Goal: Information Seeking & Learning: Learn about a topic

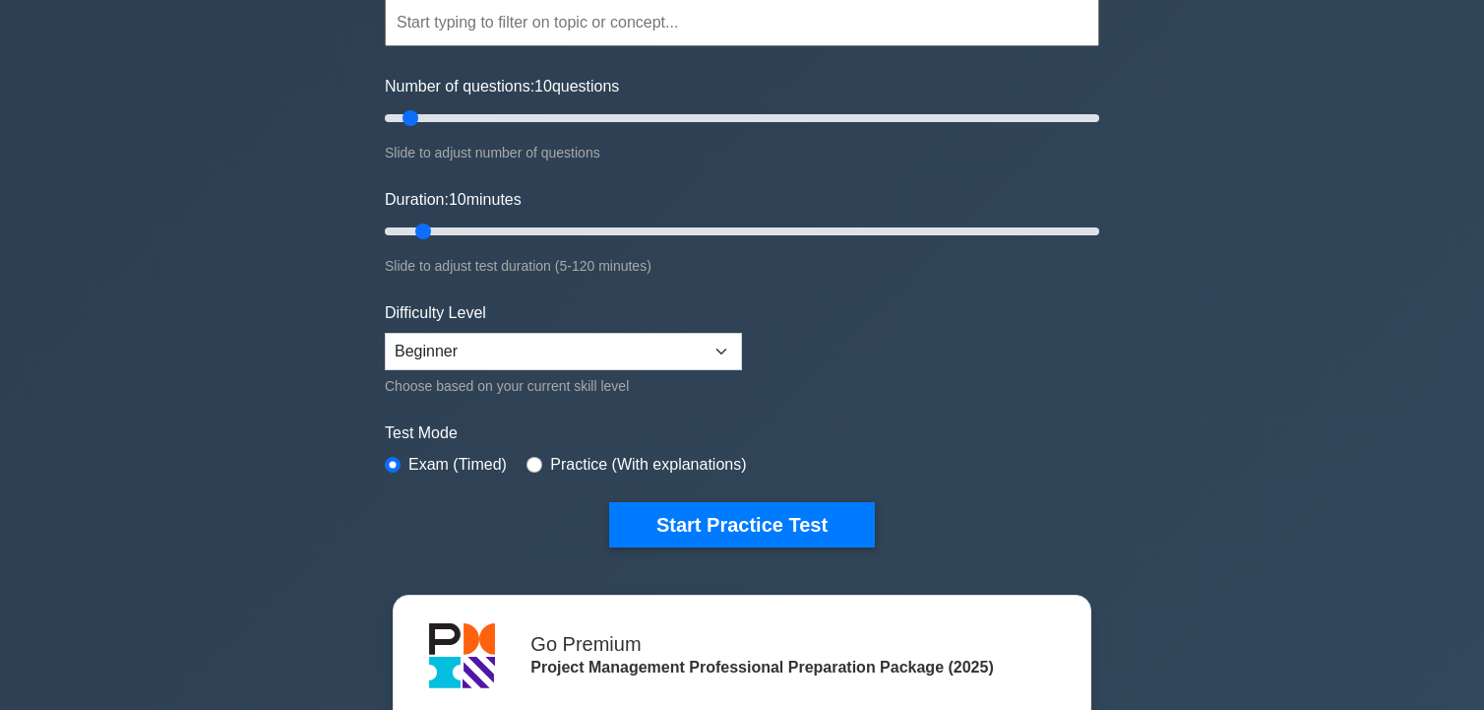
scroll to position [197, 0]
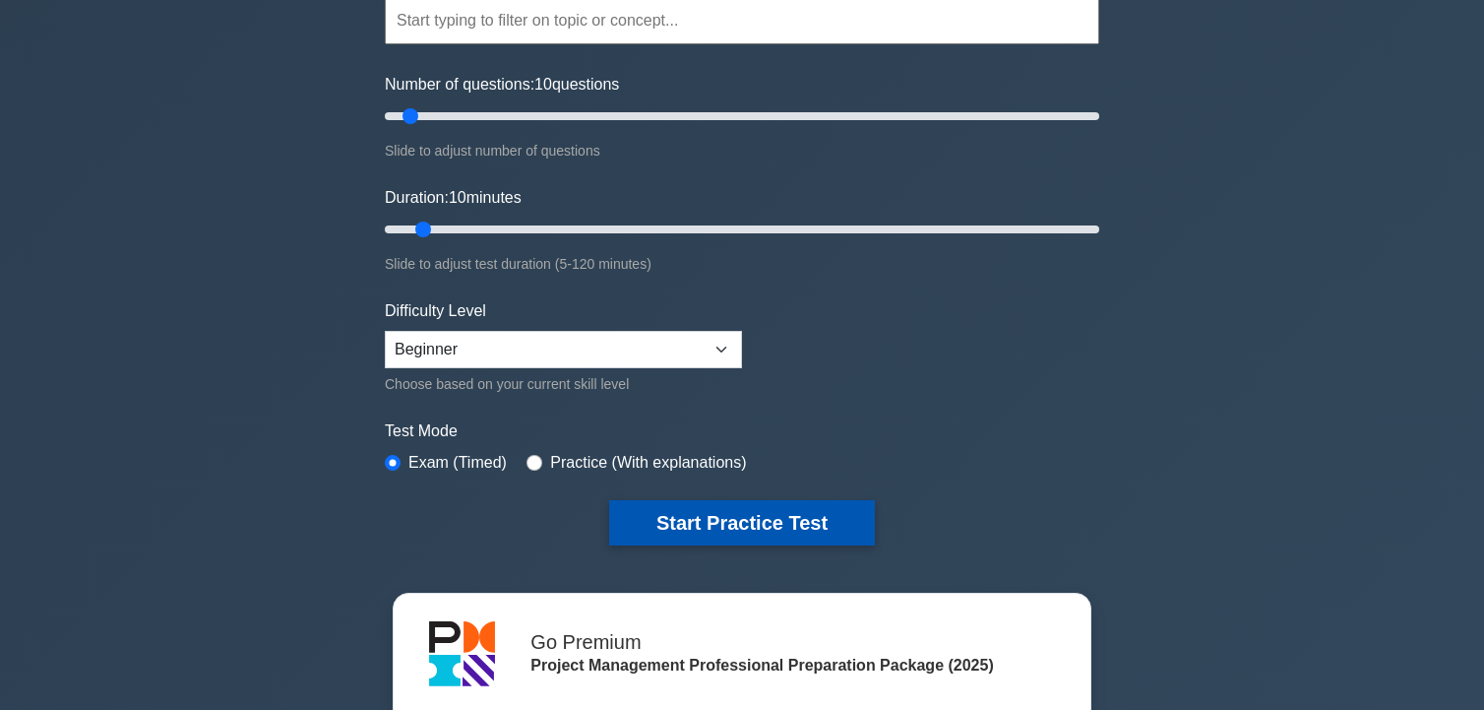
click at [759, 507] on button "Start Practice Test" at bounding box center [742, 522] width 266 height 45
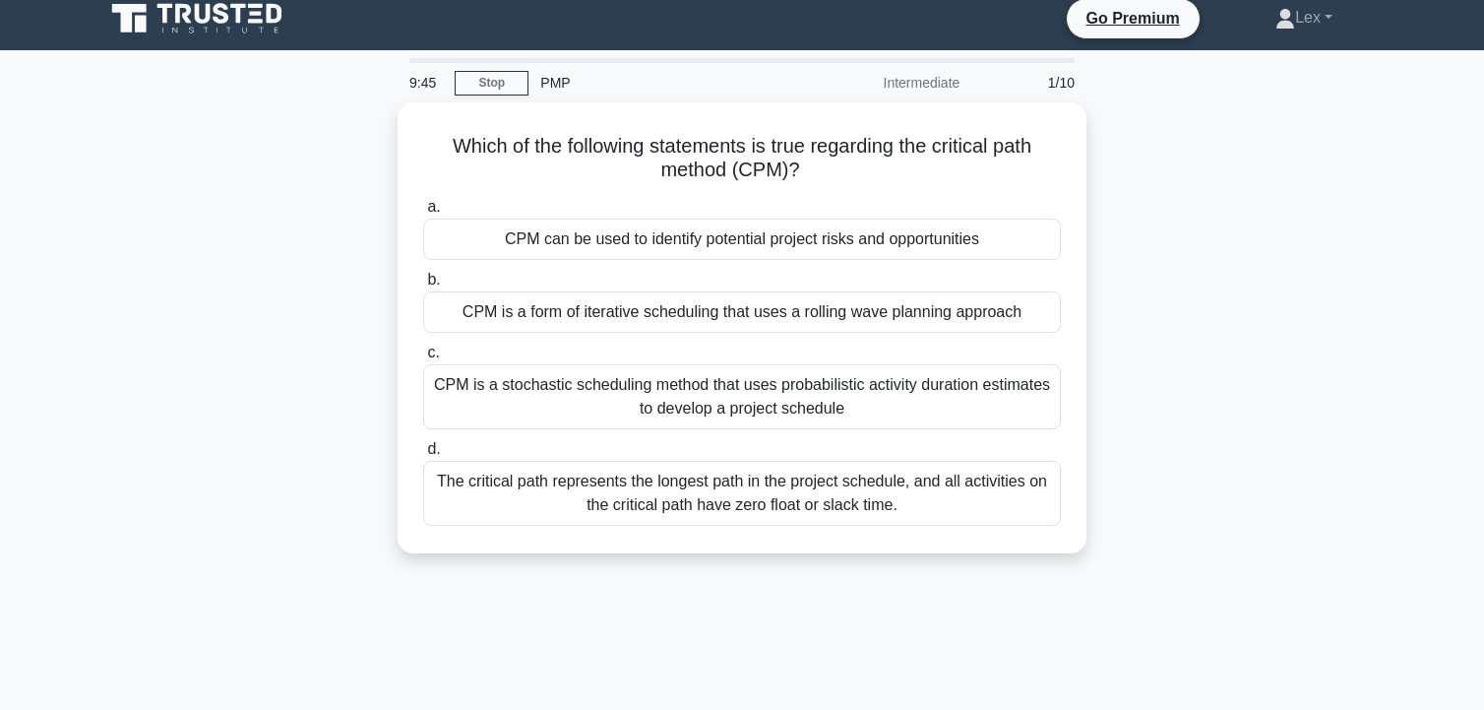
scroll to position [98, 0]
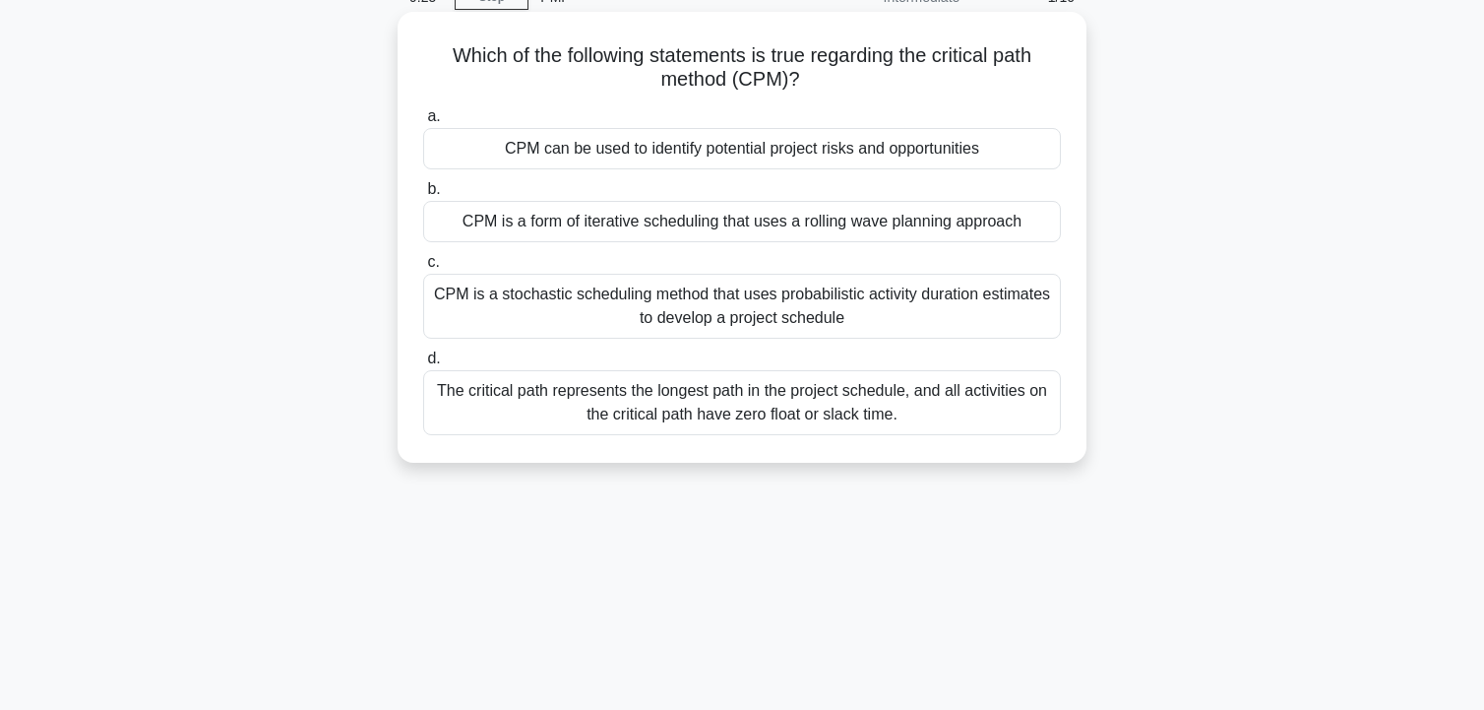
click at [712, 399] on div "The critical path represents the longest path in the project schedule, and all …" at bounding box center [742, 402] width 638 height 65
click at [423, 365] on input "d. The critical path represents the longest path in the project schedule, and a…" at bounding box center [423, 358] width 0 height 13
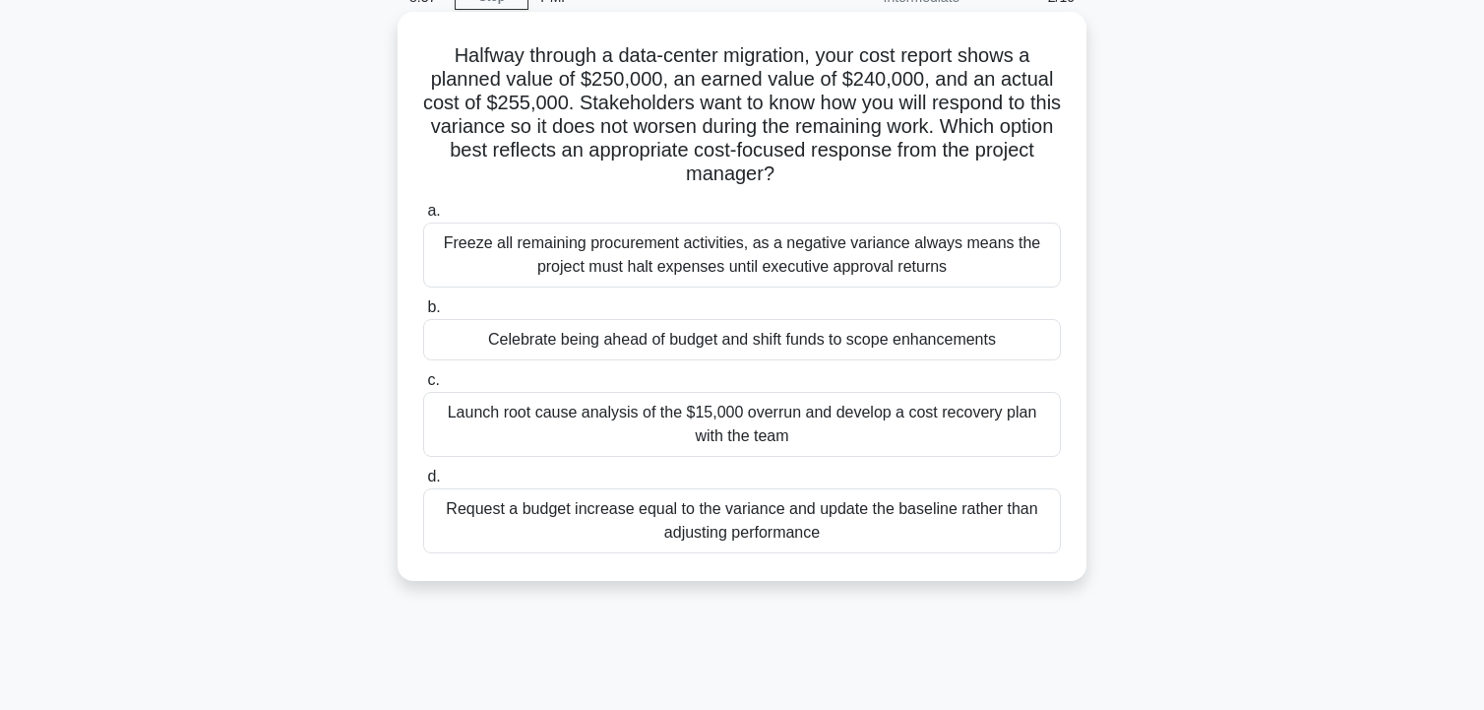
drag, startPoint x: 824, startPoint y: 459, endPoint x: 824, endPoint y: 448, distance: 10.8
click at [824, 452] on div "a. Freeze all remaining procurement activities, as a negative variance always m…" at bounding box center [741, 376] width 661 height 362
click at [822, 425] on div "Launch root cause analysis of the $15,000 overrun and develop a cost recovery p…" at bounding box center [742, 424] width 638 height 65
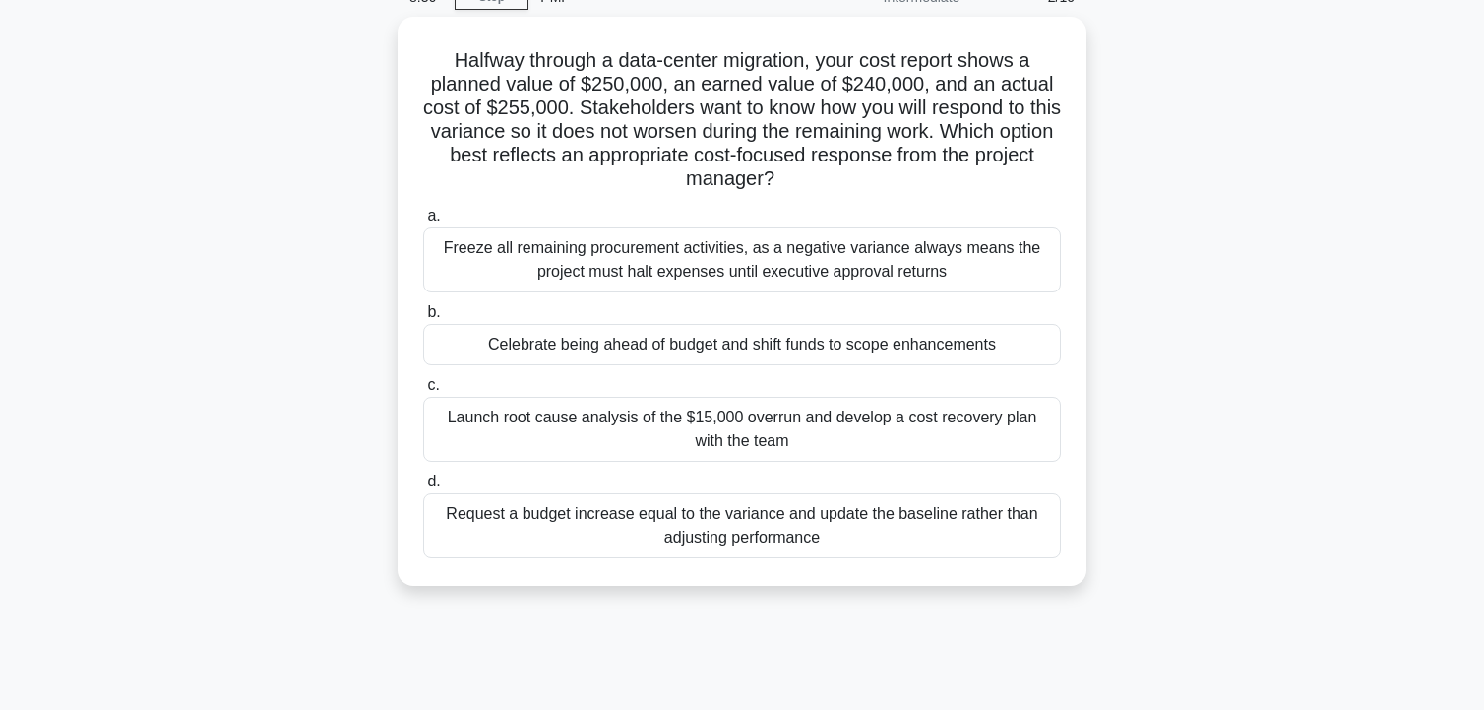
click at [1140, 355] on div "Halfway through a data-center migration, your cost report shows a planned value…" at bounding box center [742, 313] width 1299 height 593
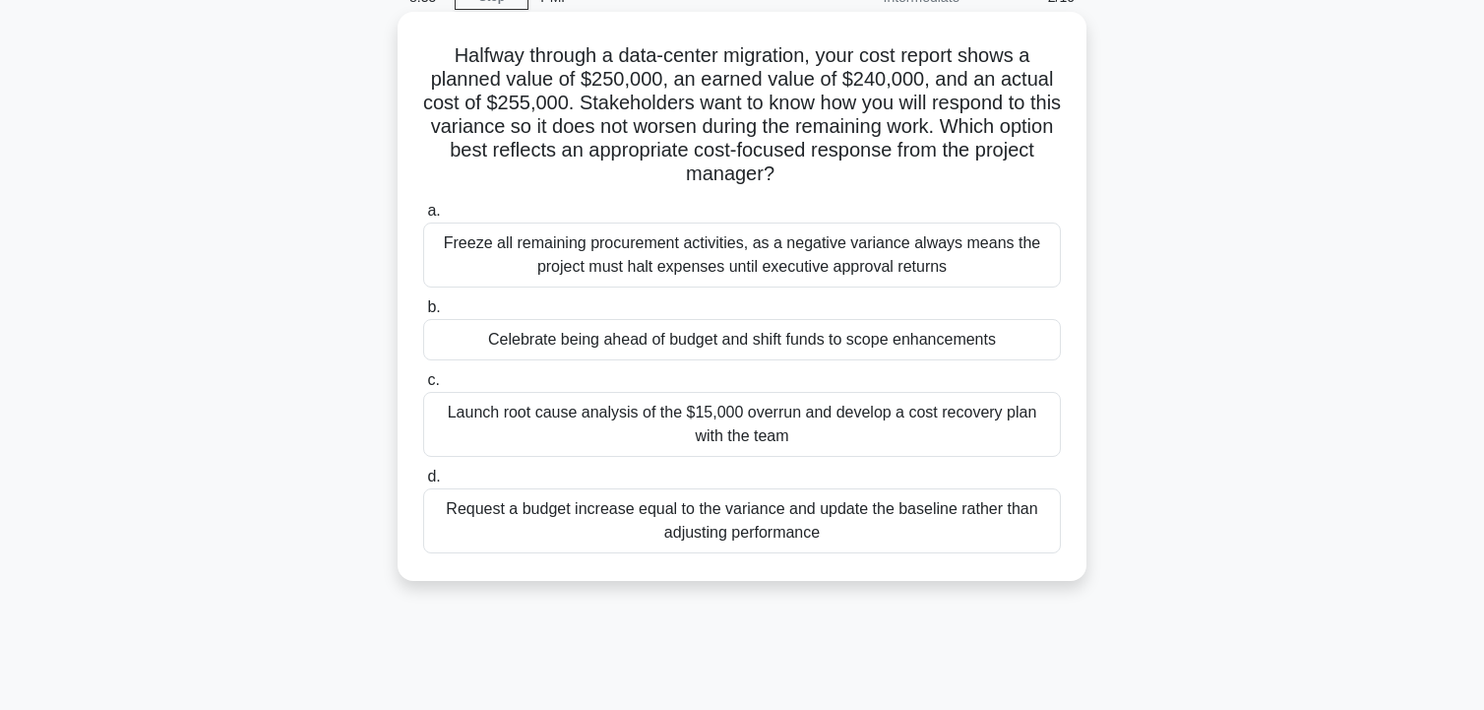
click at [849, 434] on div "Launch root cause analysis of the $15,000 overrun and develop a cost recovery p…" at bounding box center [742, 424] width 638 height 65
click at [423, 387] on input "c. Launch root cause analysis of the $15,000 overrun and develop a cost recover…" at bounding box center [423, 380] width 0 height 13
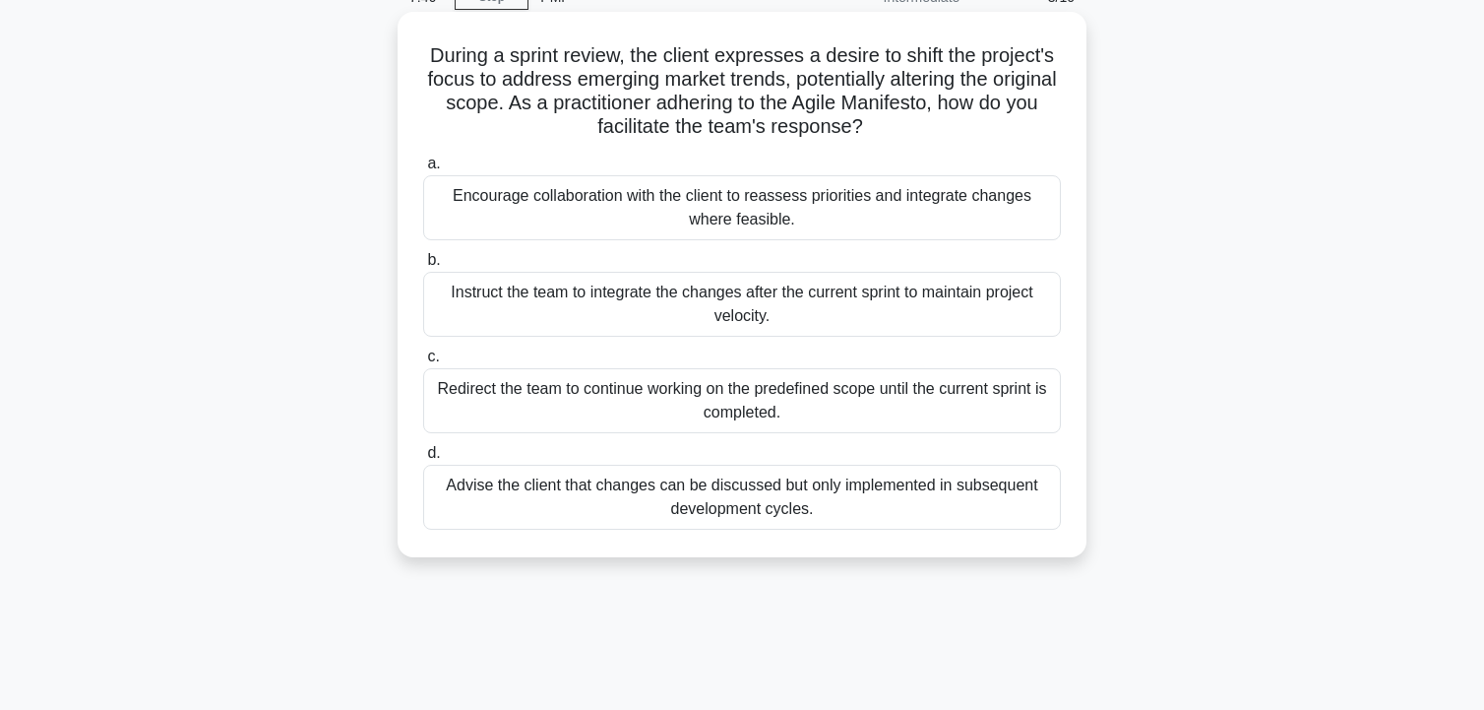
click at [649, 312] on div "Instruct the team to integrate the changes after the current sprint to maintain…" at bounding box center [742, 304] width 638 height 65
click at [423, 267] on input "b. Instruct the team to integrate the changes after the current sprint to maint…" at bounding box center [423, 260] width 0 height 13
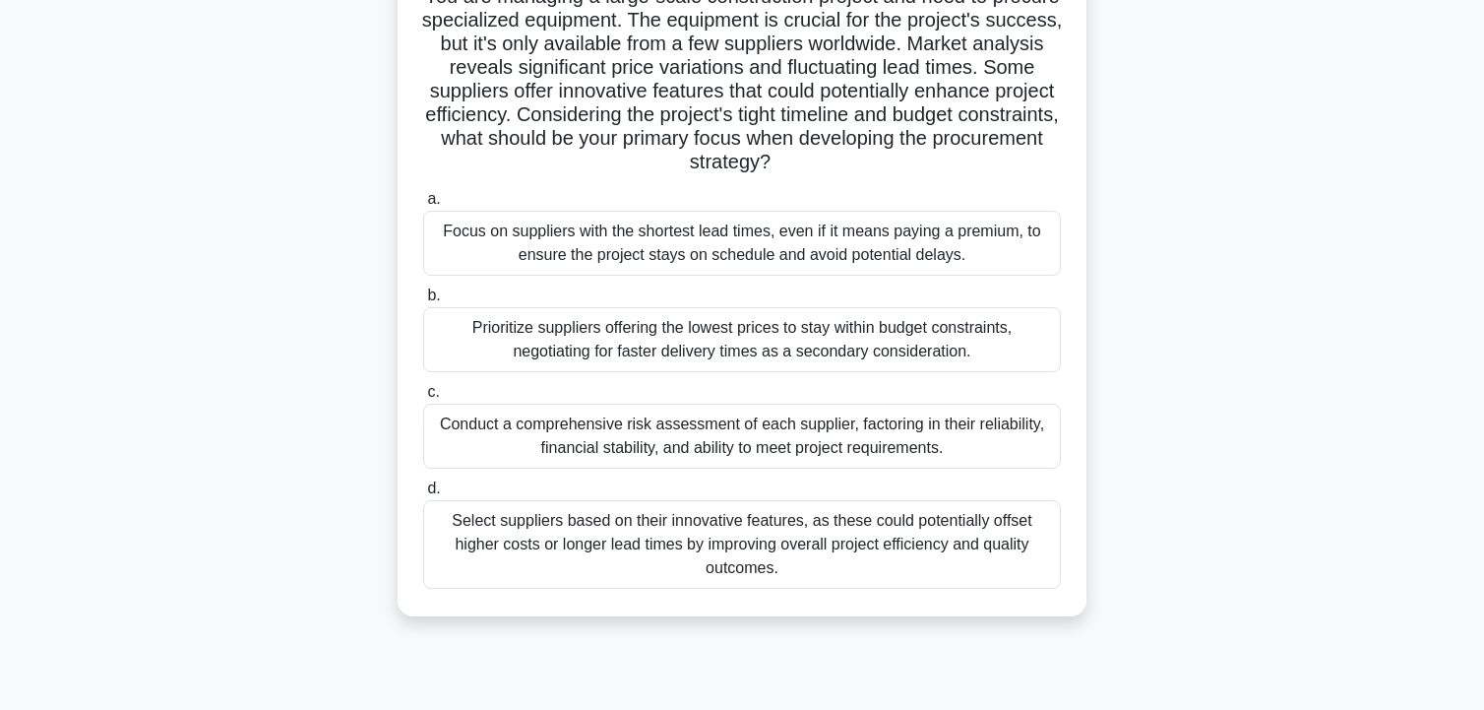
scroll to position [197, 0]
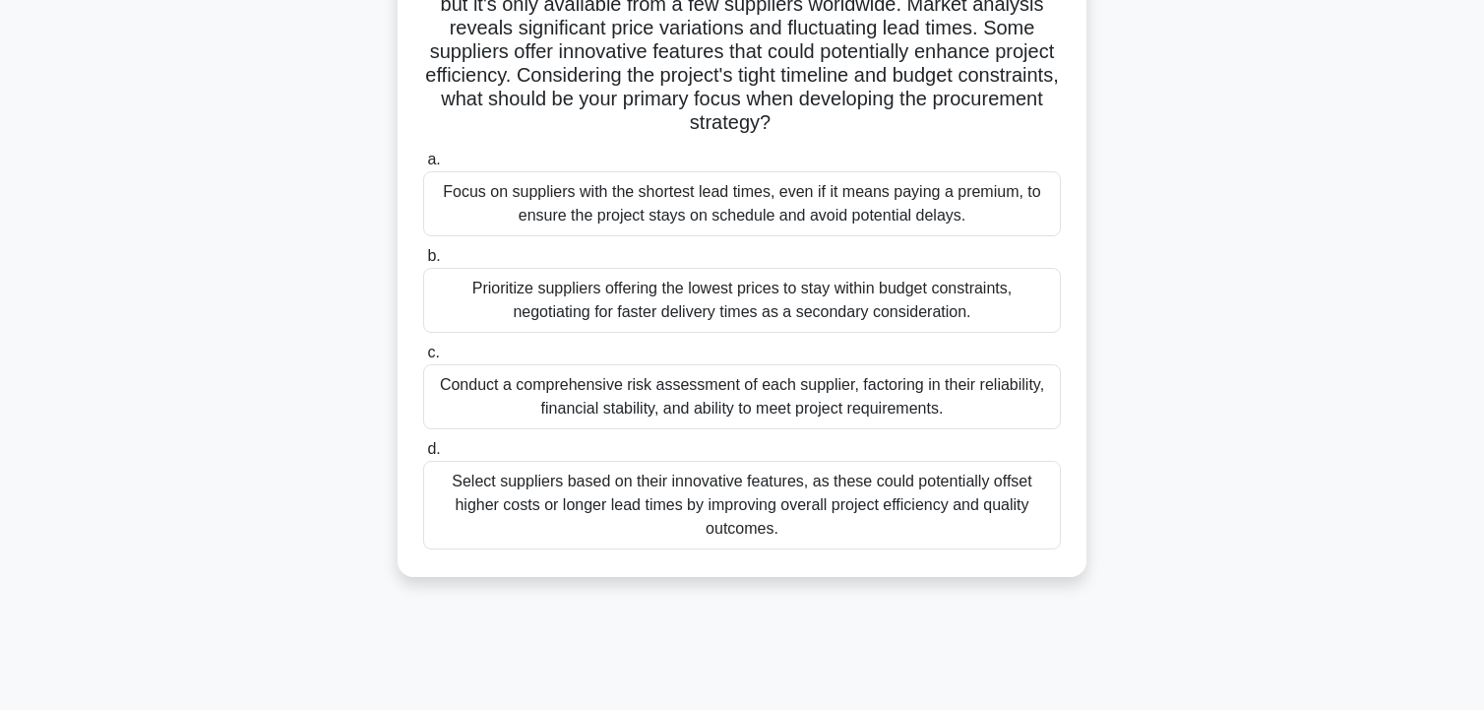
click at [637, 511] on div "Select suppliers based on their innovative features, as these could potentially…" at bounding box center [742, 505] width 638 height 89
click at [423, 456] on input "d. Select suppliers based on their innovative features, as these could potentia…" at bounding box center [423, 449] width 0 height 13
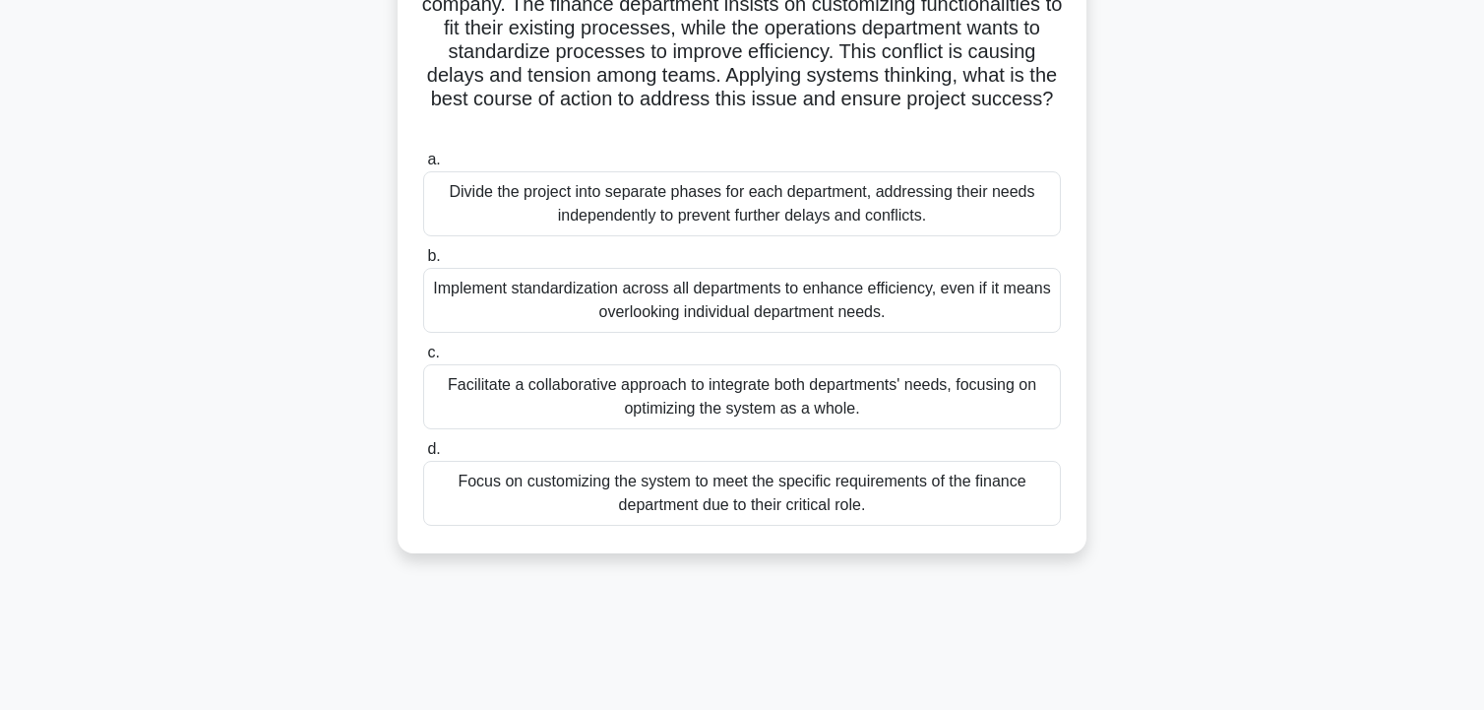
click at [744, 387] on div "Facilitate a collaborative approach to integrate both departments' needs, focus…" at bounding box center [742, 396] width 638 height 65
click at [423, 359] on input "c. Facilitate a collaborative approach to integrate both departments' needs, fo…" at bounding box center [423, 352] width 0 height 13
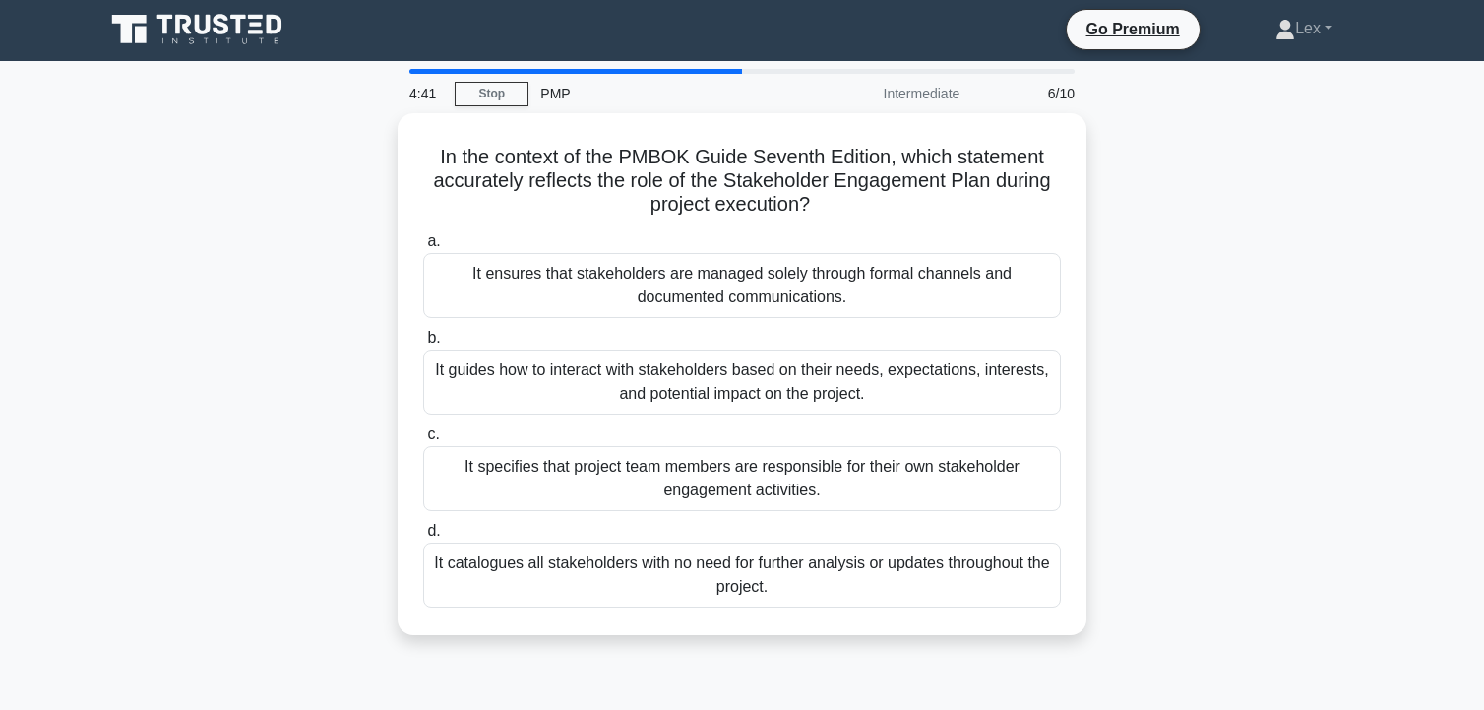
scroll to position [0, 0]
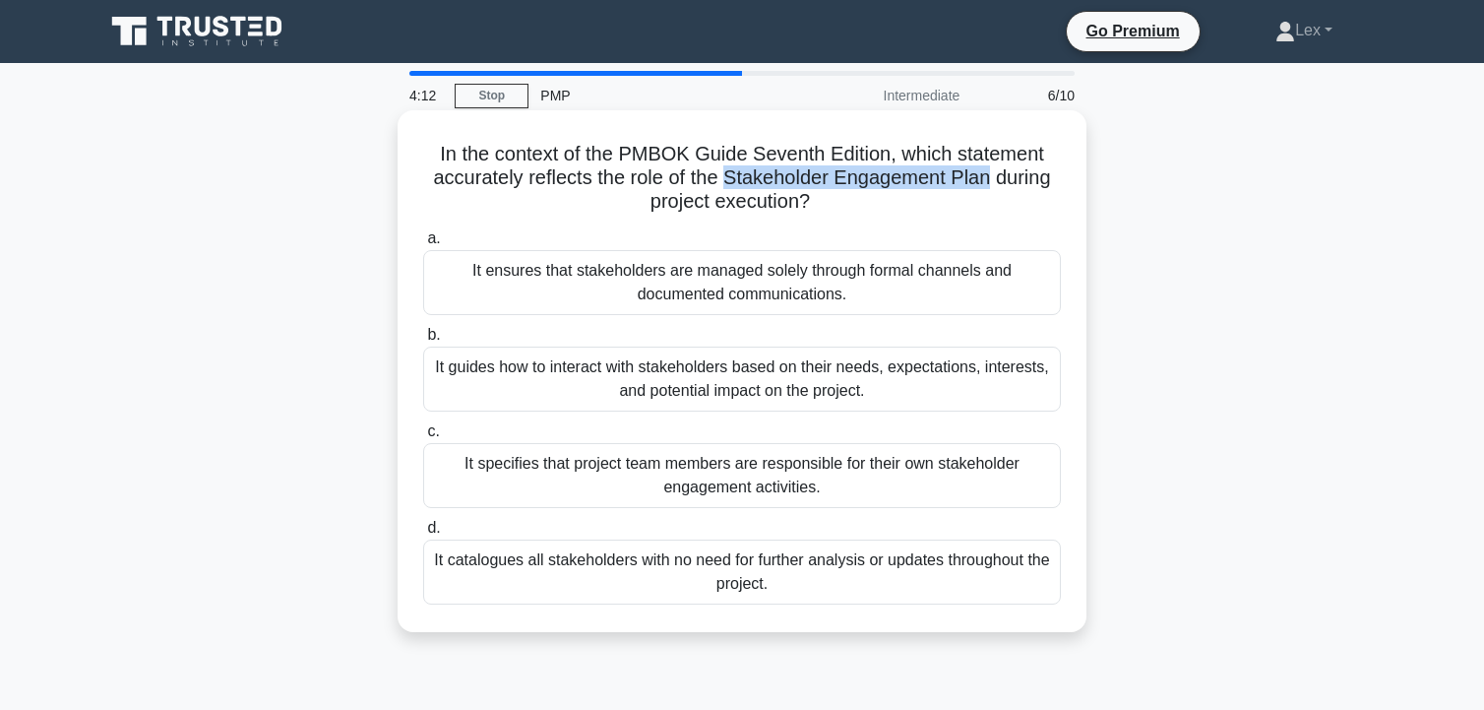
drag, startPoint x: 955, startPoint y: 185, endPoint x: 724, endPoint y: 186, distance: 230.3
click at [724, 186] on h5 "In the context of the PMBOK Guide Seventh Edition, which statement accurately r…" at bounding box center [742, 178] width 642 height 73
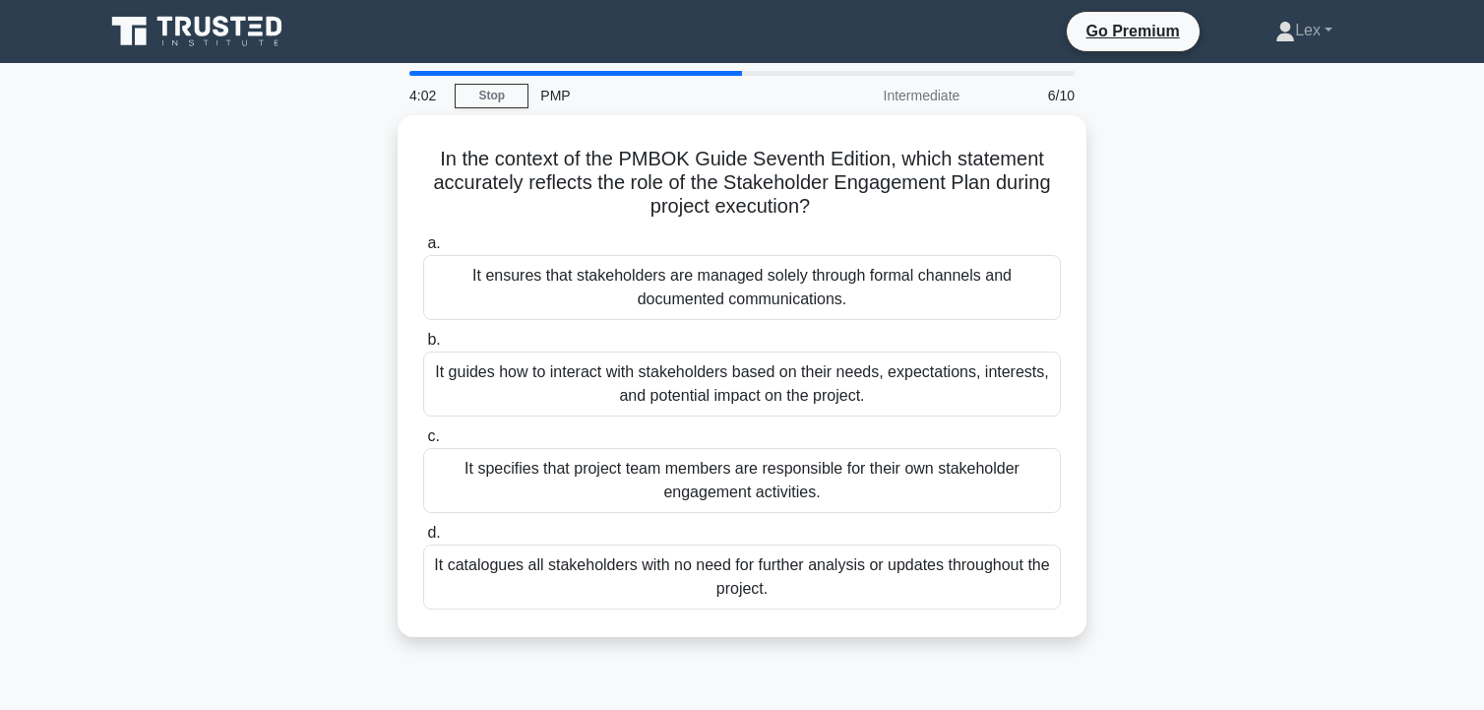
click at [346, 305] on div "In the context of the PMBOK Guide Seventh Edition, which statement accurately r…" at bounding box center [742, 387] width 1299 height 545
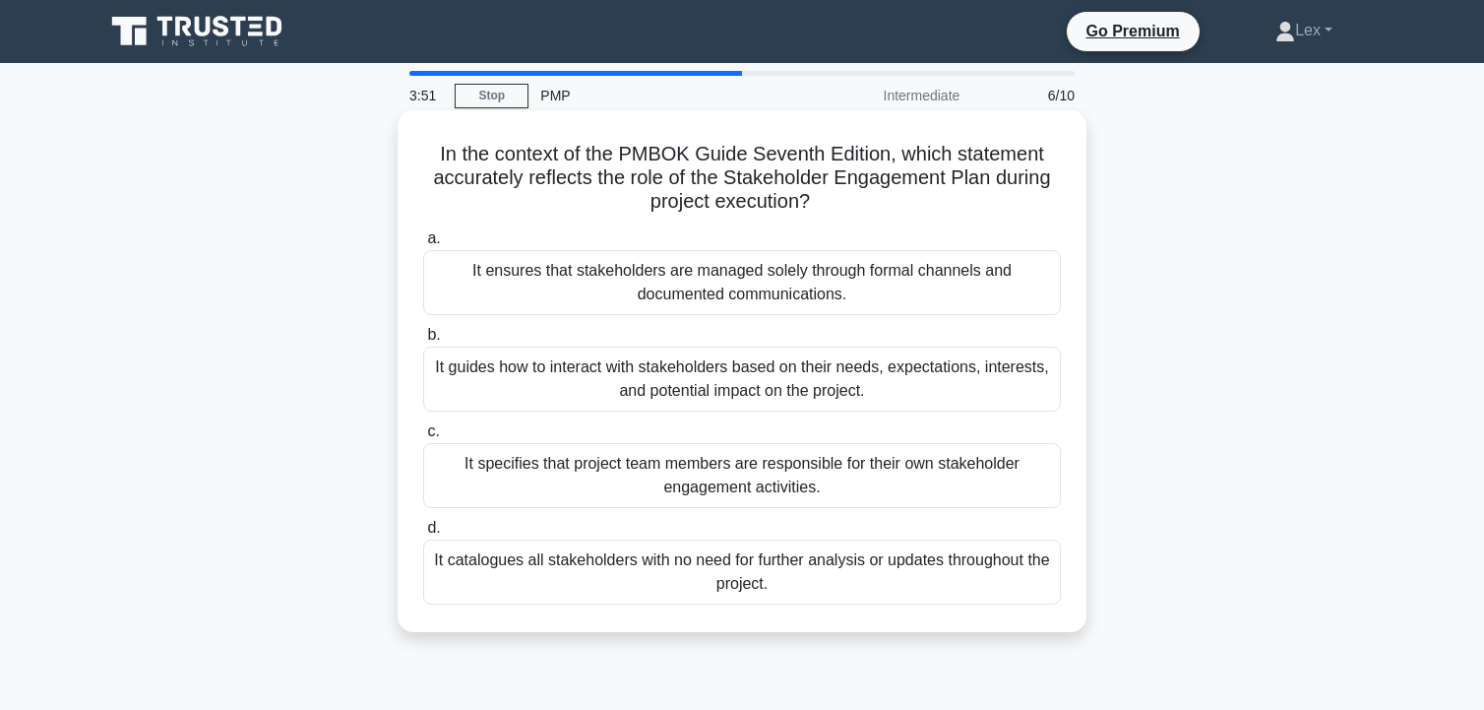
click at [640, 367] on div "It guides how to interact with stakeholders based on their needs, expectations,…" at bounding box center [742, 378] width 638 height 65
click at [423, 342] on input "b. It guides how to interact with stakeholders based on their needs, expectatio…" at bounding box center [423, 335] width 0 height 13
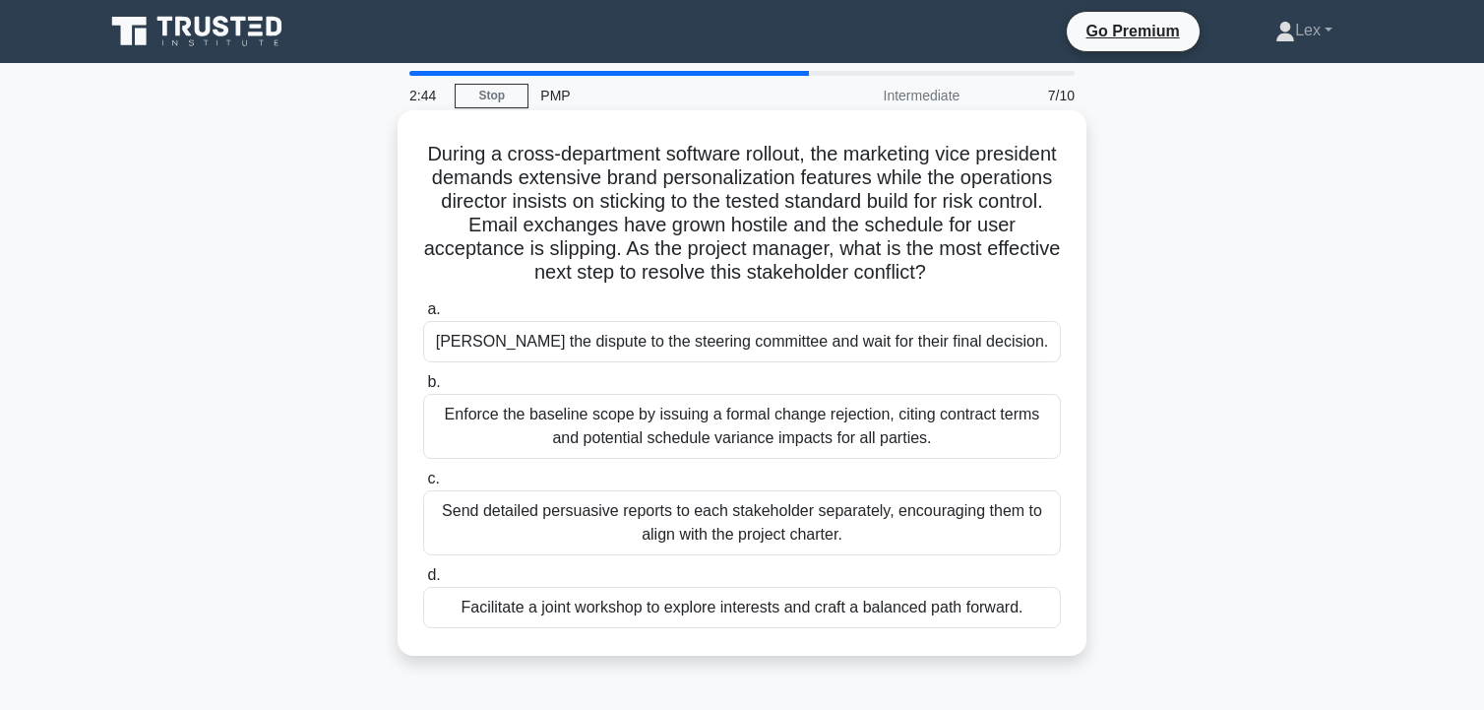
click at [803, 602] on div "Facilitate a joint workshop to explore interests and craft a balanced path forw…" at bounding box center [742, 607] width 638 height 41
click at [423, 582] on input "d. Facilitate a joint workshop to explore interests and craft a balanced path f…" at bounding box center [423, 575] width 0 height 13
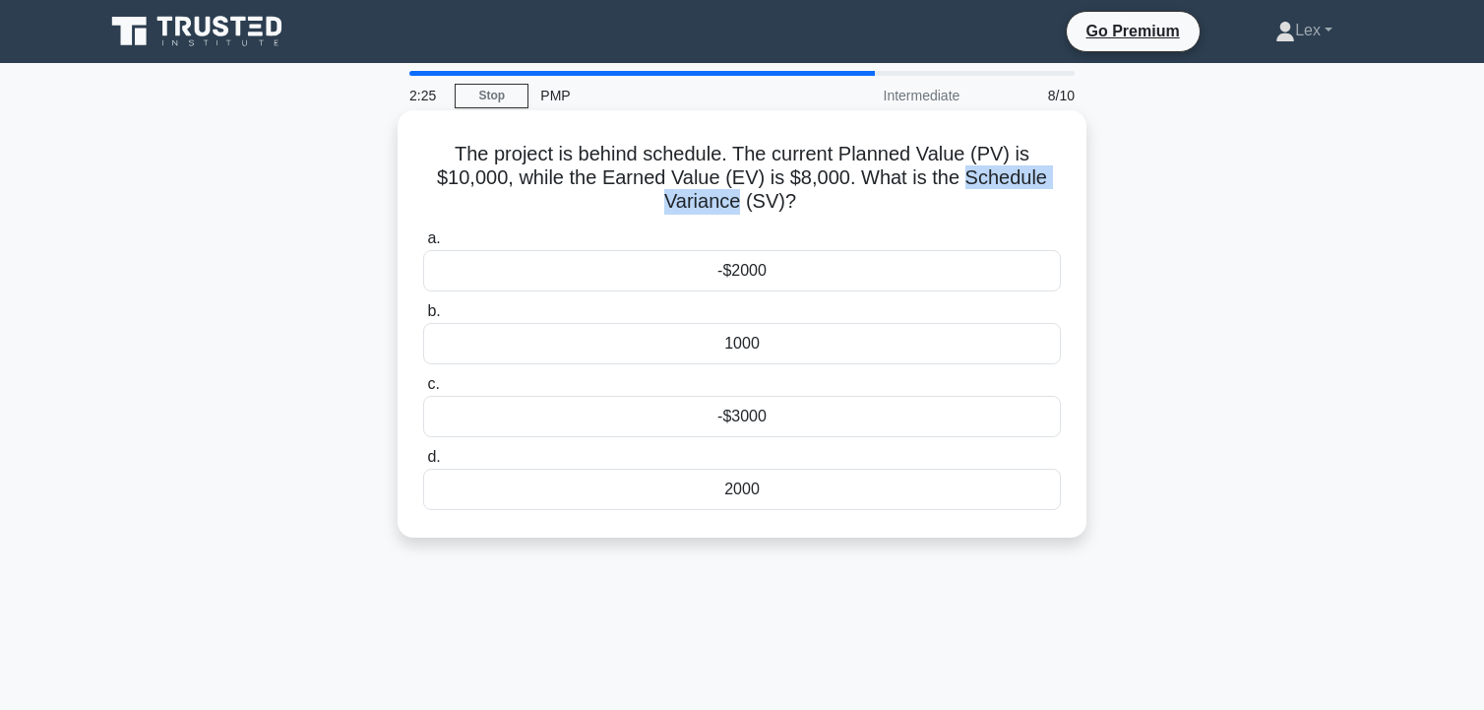
drag, startPoint x: 964, startPoint y: 176, endPoint x: 741, endPoint y: 199, distance: 223.6
click at [741, 199] on h5 "The project is behind schedule. The current Planned Value (PV) is $10,000, whil…" at bounding box center [742, 178] width 642 height 73
click at [852, 173] on h5 "The project is behind schedule. The current Planned Value (PV) is $10,000, whil…" at bounding box center [742, 178] width 642 height 73
drag, startPoint x: 802, startPoint y: 180, endPoint x: 848, endPoint y: 180, distance: 45.3
click at [848, 180] on h5 "The project is behind schedule. The current Planned Value (PV) is $10,000, whil…" at bounding box center [742, 178] width 642 height 73
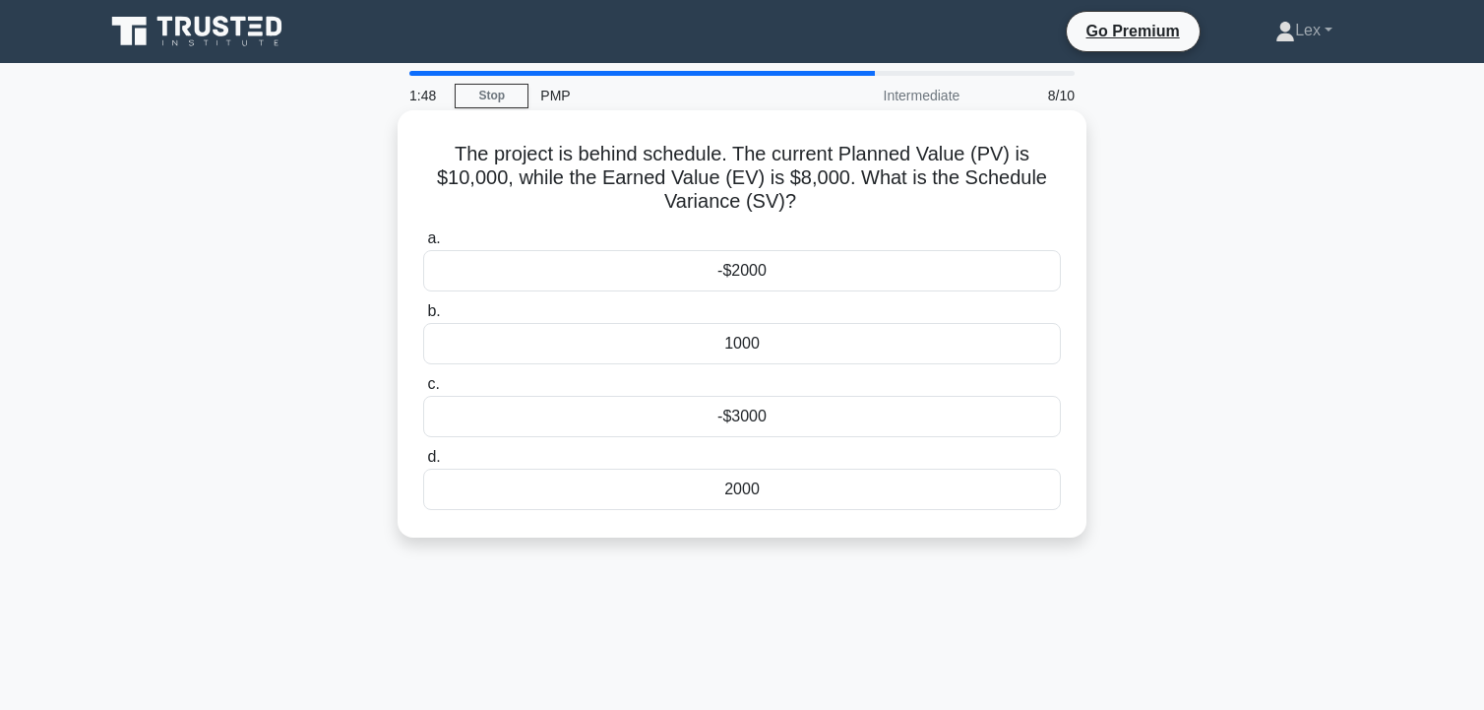
click at [739, 273] on div "-$2000" at bounding box center [742, 270] width 638 height 41
click at [423, 245] on input "a. -$2000" at bounding box center [423, 238] width 0 height 13
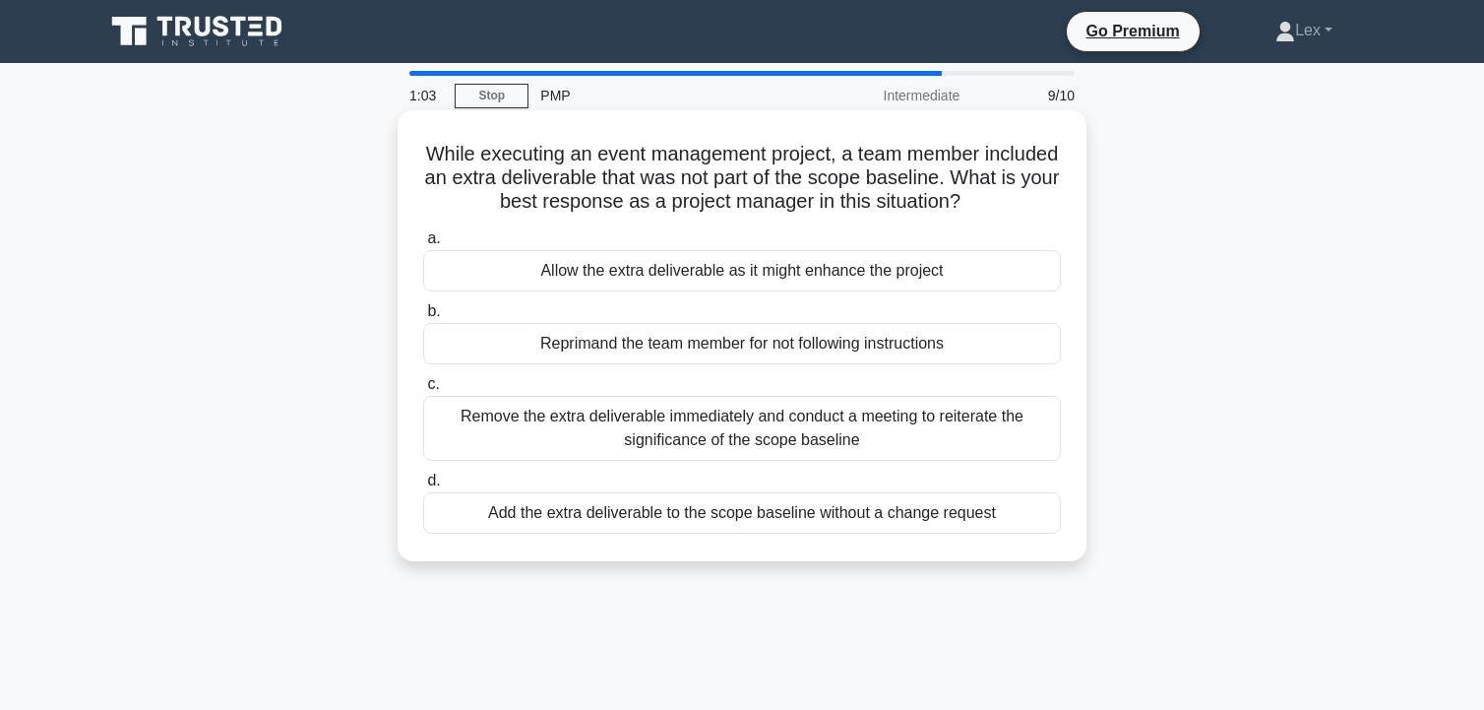
click at [802, 427] on div "Remove the extra deliverable immediately and conduct a meeting to reiterate the…" at bounding box center [742, 428] width 638 height 65
click at [423, 391] on input "c. Remove the extra deliverable immediately and conduct a meeting to reiterate …" at bounding box center [423, 384] width 0 height 13
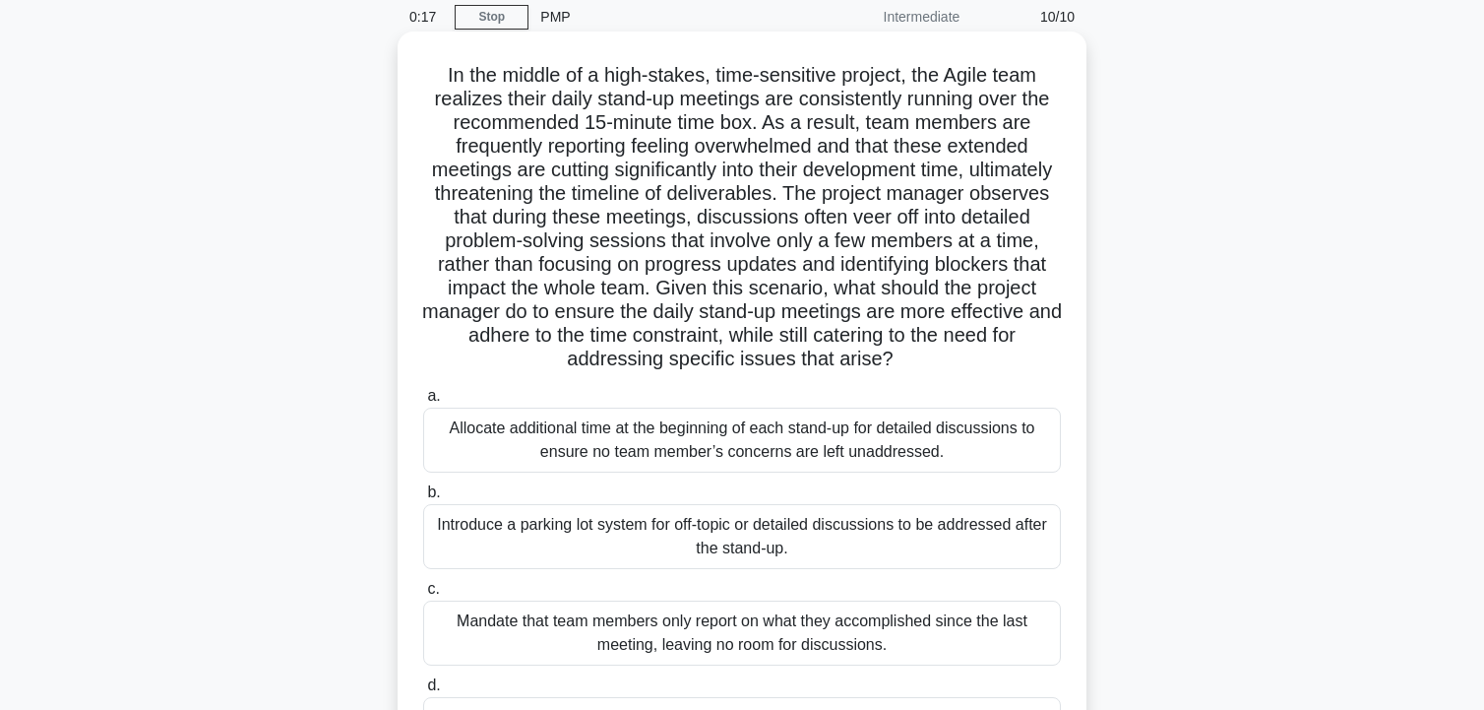
scroll to position [197, 0]
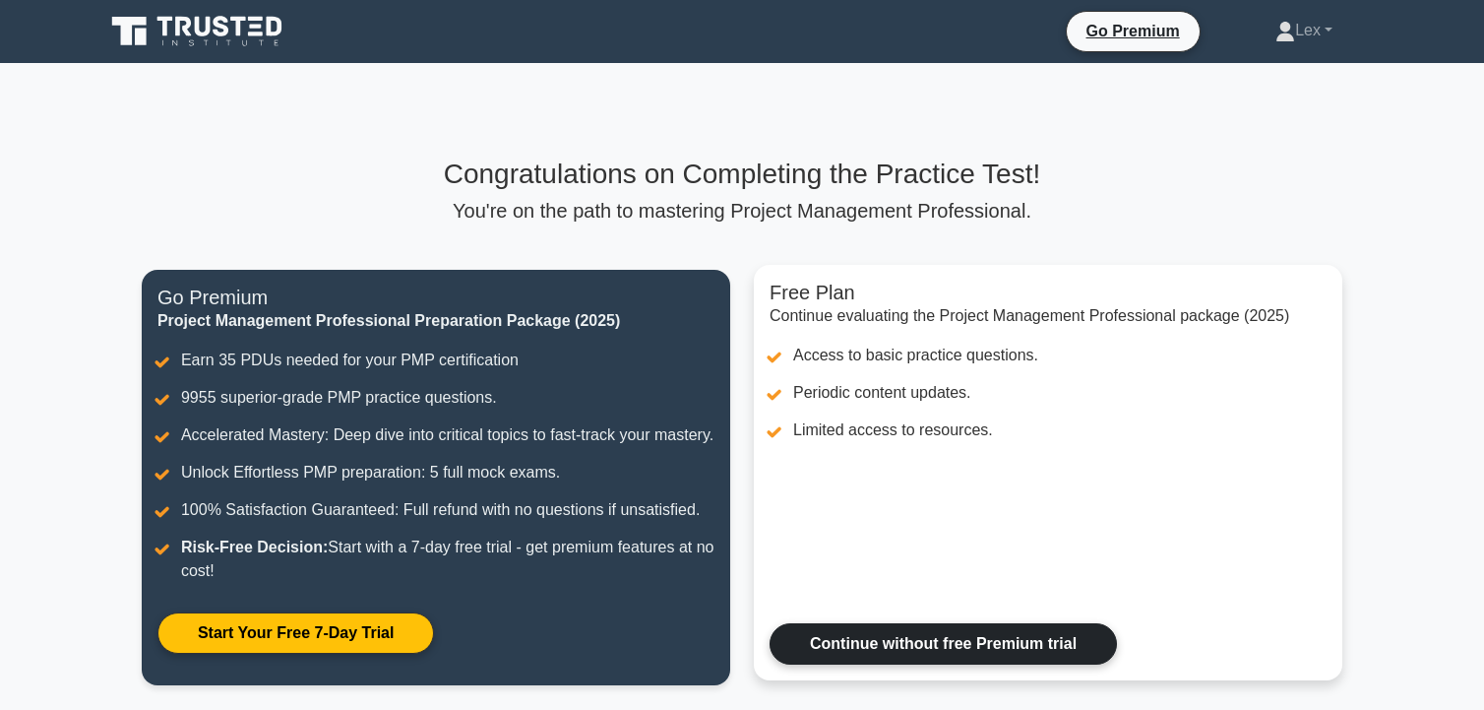
click at [857, 664] on link "Continue without free Premium trial" at bounding box center [943, 643] width 347 height 41
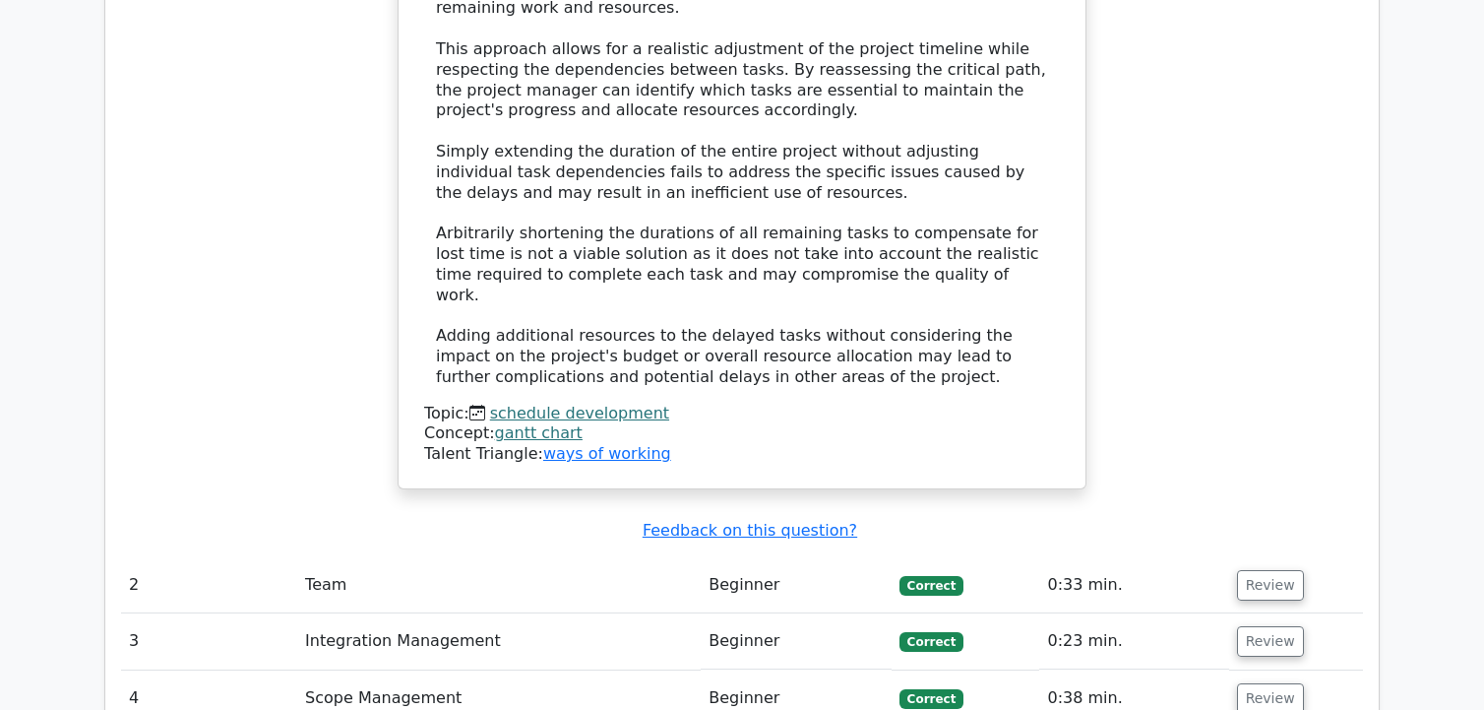
scroll to position [3248, 0]
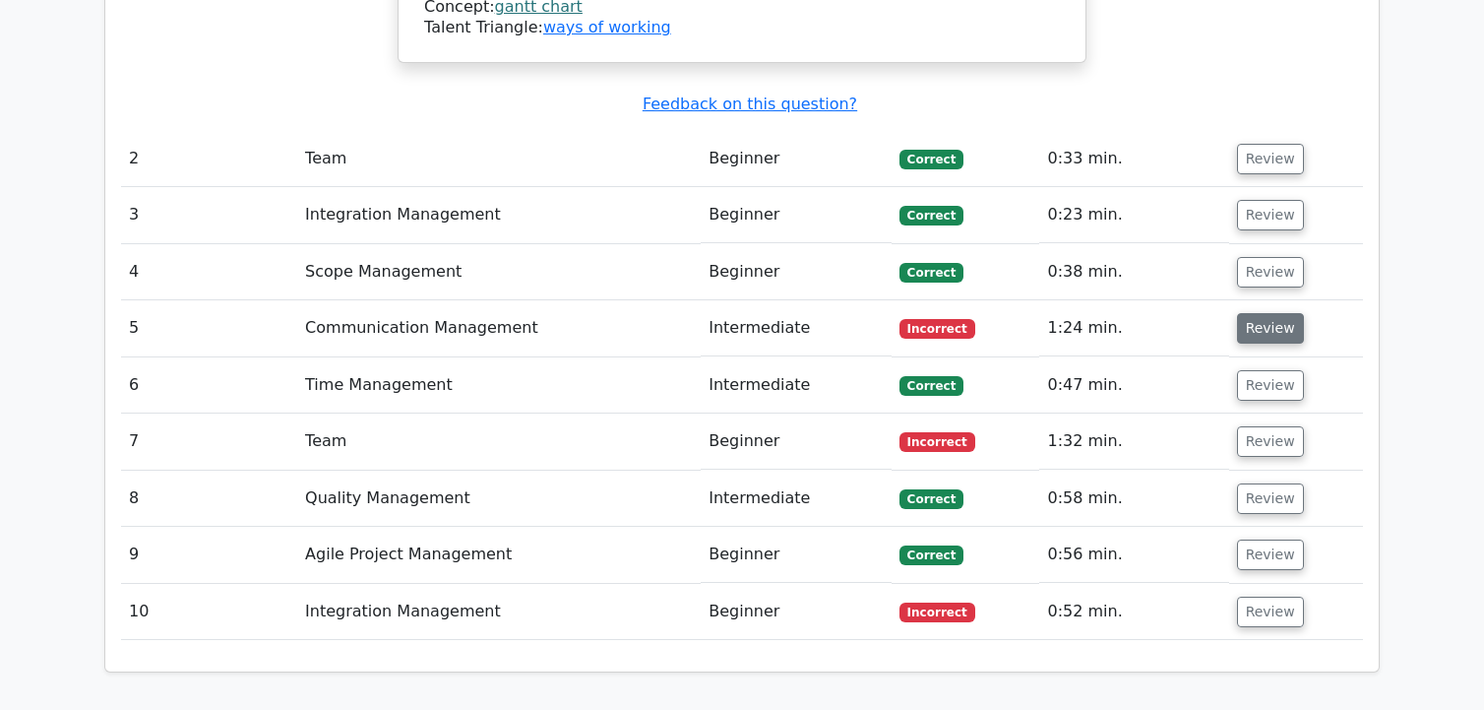
click at [1253, 313] on button "Review" at bounding box center [1270, 328] width 67 height 31
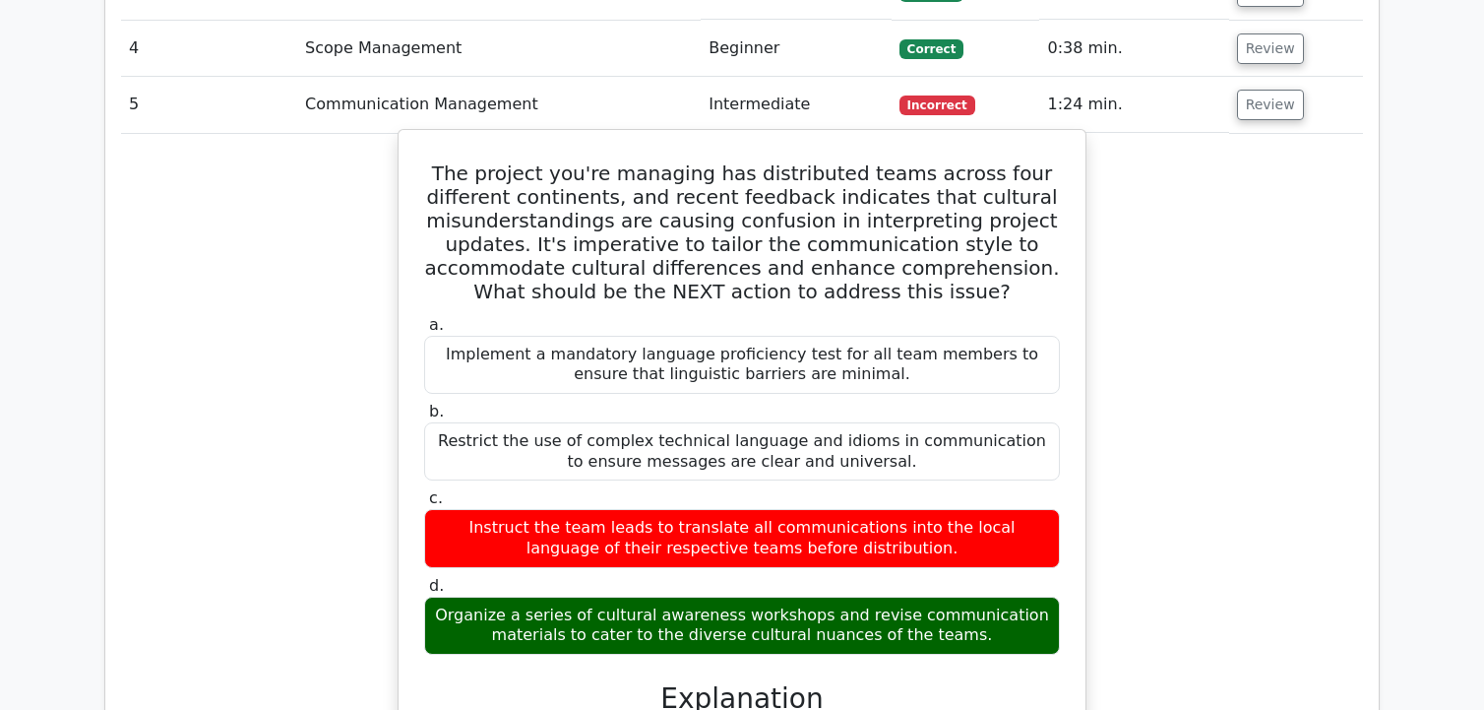
scroll to position [3839, 0]
